Goal: Information Seeking & Learning: Learn about a topic

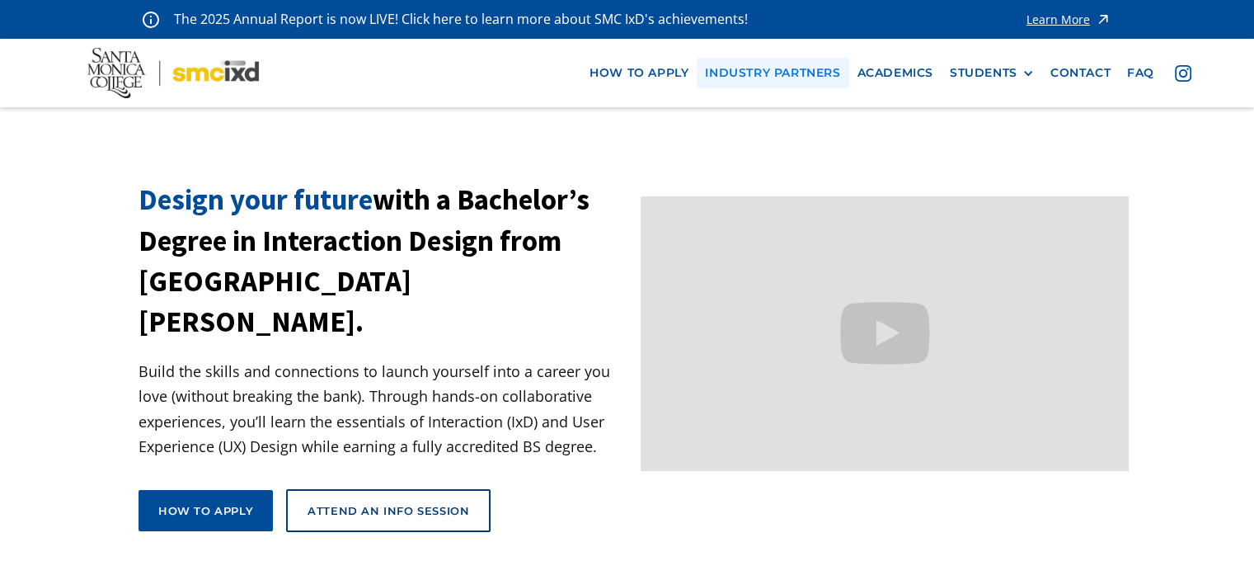
click at [729, 78] on link "industry partners" at bounding box center [773, 73] width 152 height 31
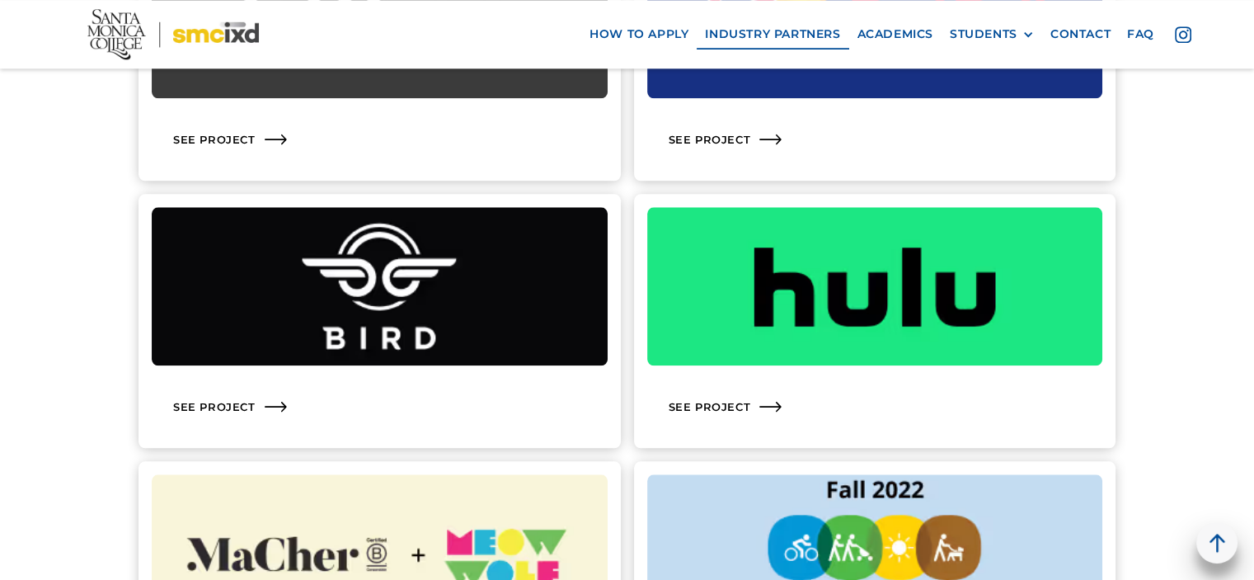
scroll to position [2061, 0]
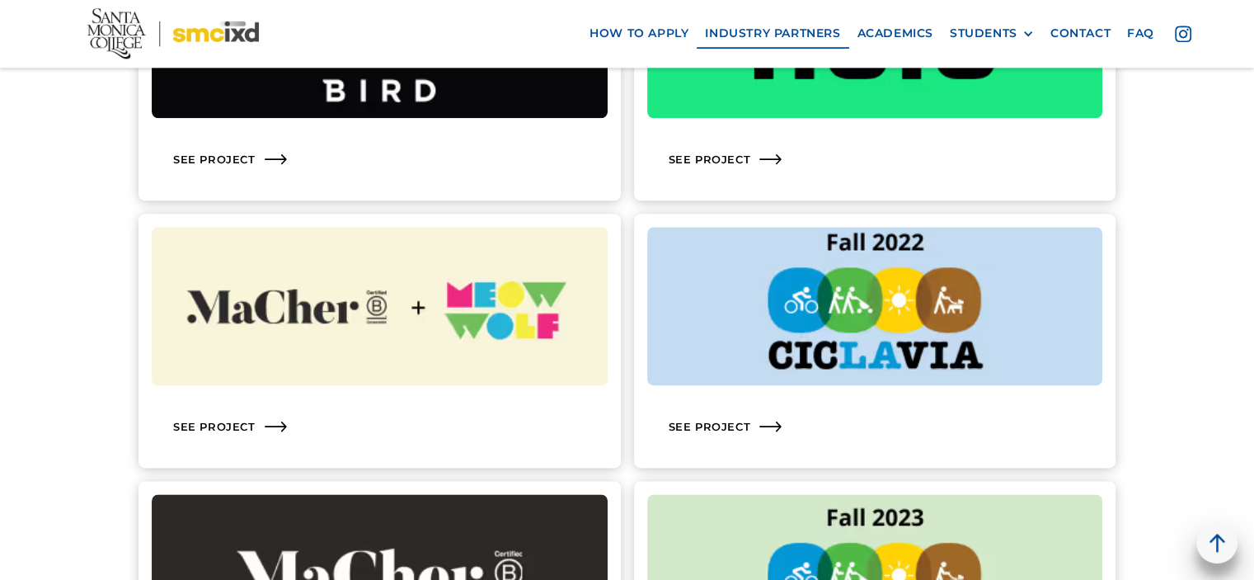
click at [863, 317] on img at bounding box center [875, 306] width 456 height 158
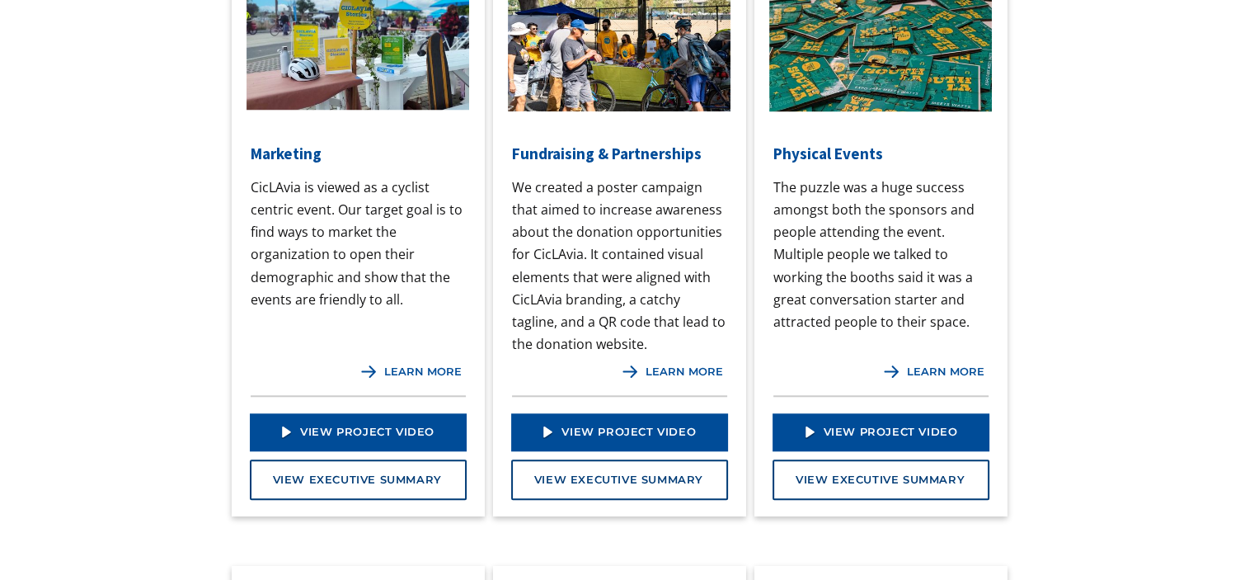
scroll to position [1484, 0]
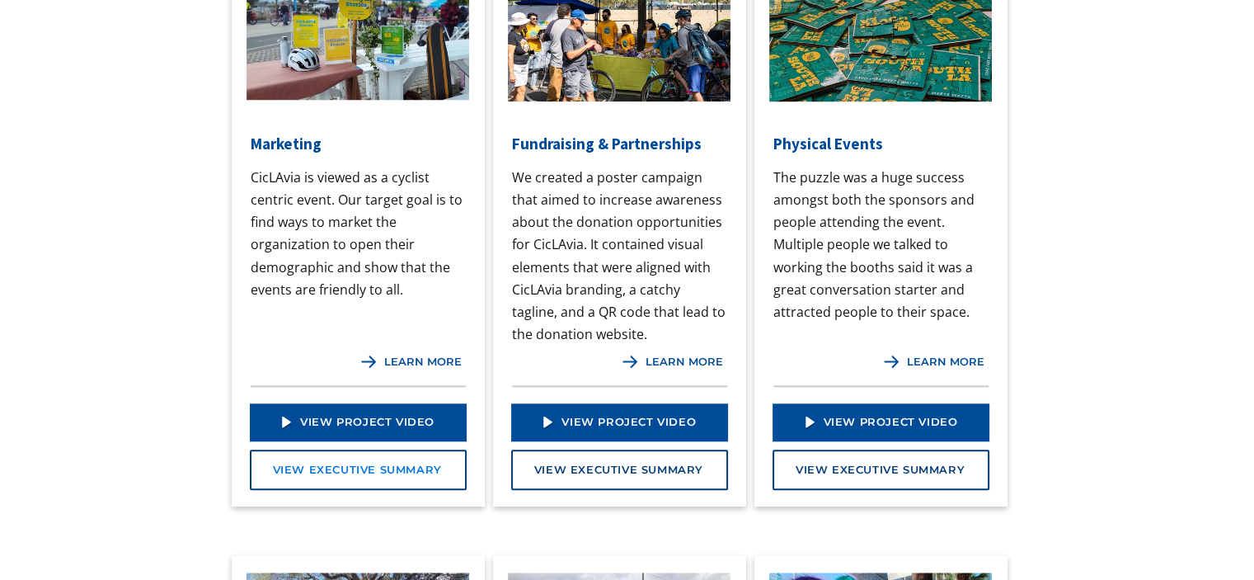
click at [365, 467] on link "View Executive Summary" at bounding box center [358, 469] width 217 height 41
